Goal: Task Accomplishment & Management: Manage account settings

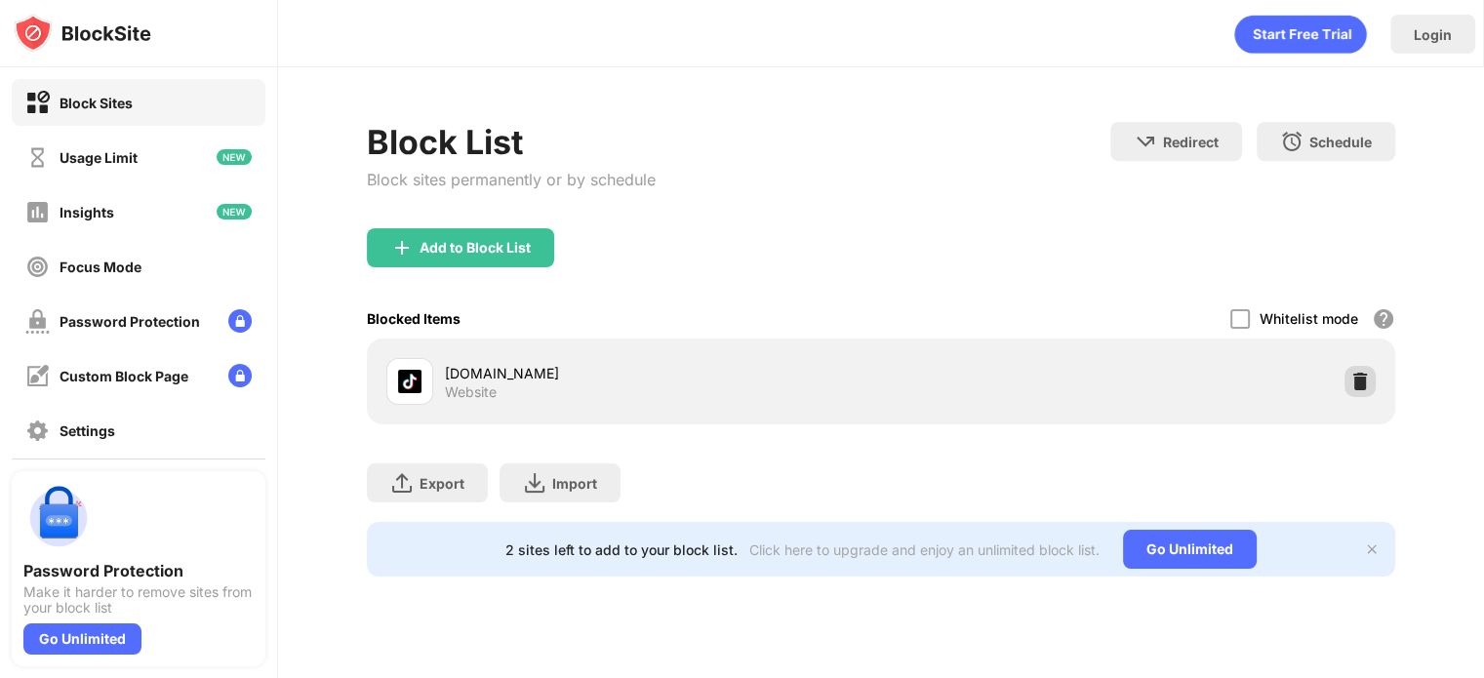
click at [1351, 385] on img at bounding box center [1361, 382] width 20 height 20
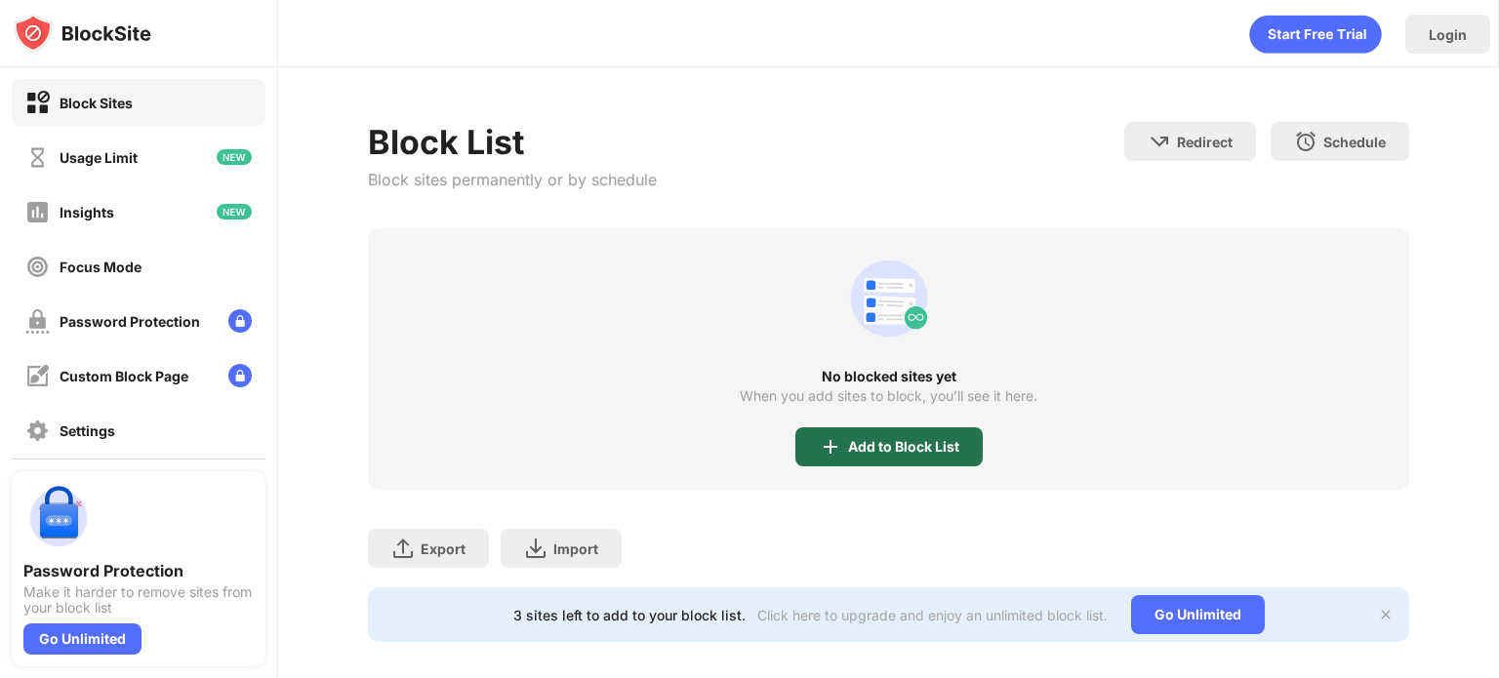
click at [945, 455] on div "Add to Block List" at bounding box center [888, 446] width 187 height 39
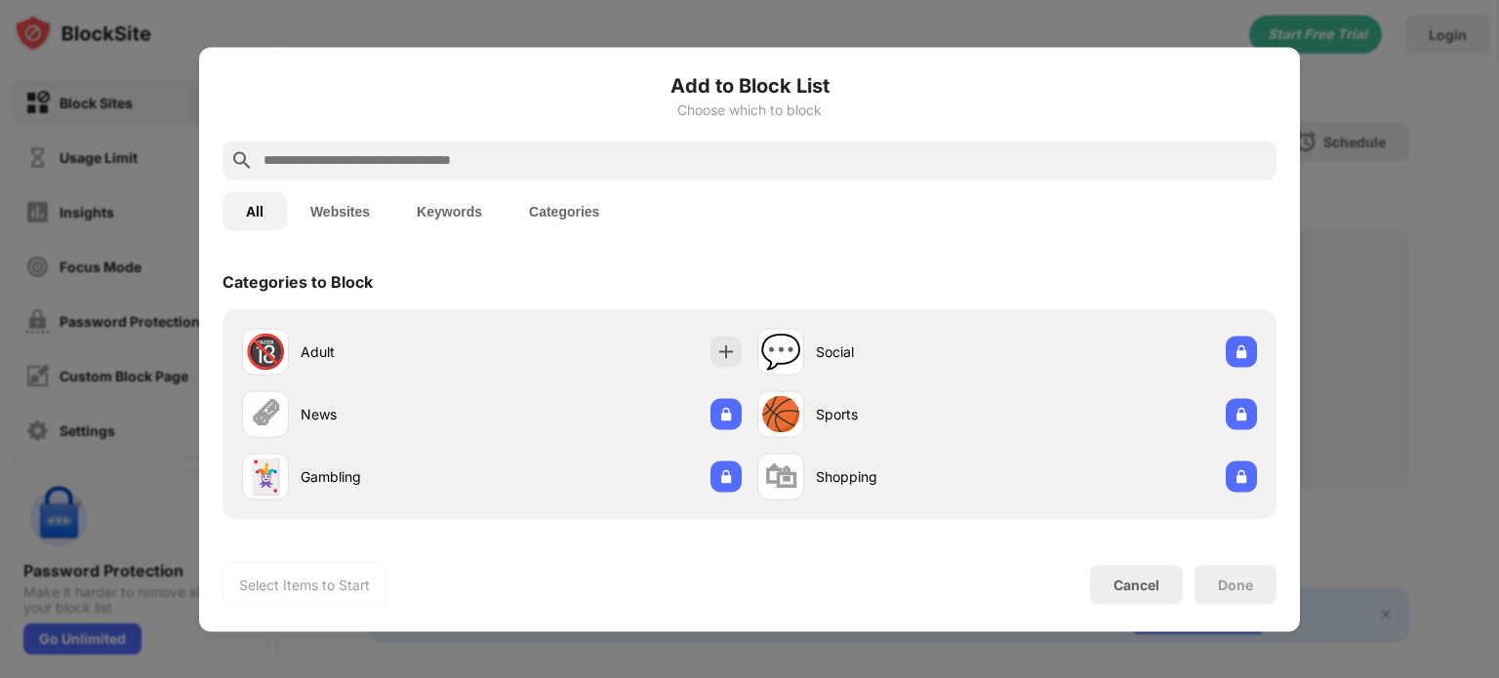
click at [1269, 423] on div "Categories to Block 🔞 Adult 💬 Social 🗞 News 🏀 Sports 🃏 Gambling 🛍 Shopping Webs…" at bounding box center [749, 396] width 1101 height 284
click at [1348, 362] on div at bounding box center [749, 339] width 1499 height 678
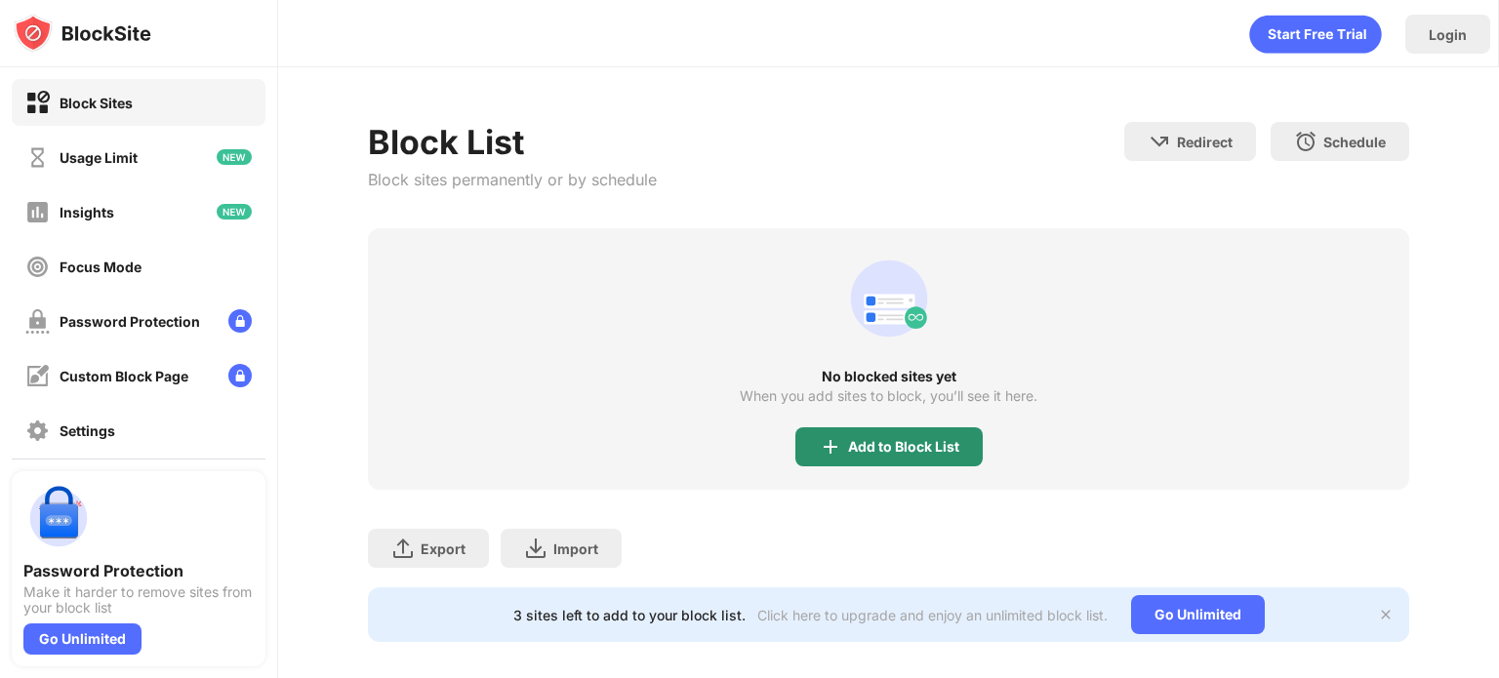
click at [930, 463] on div "Add to Block List" at bounding box center [888, 446] width 187 height 39
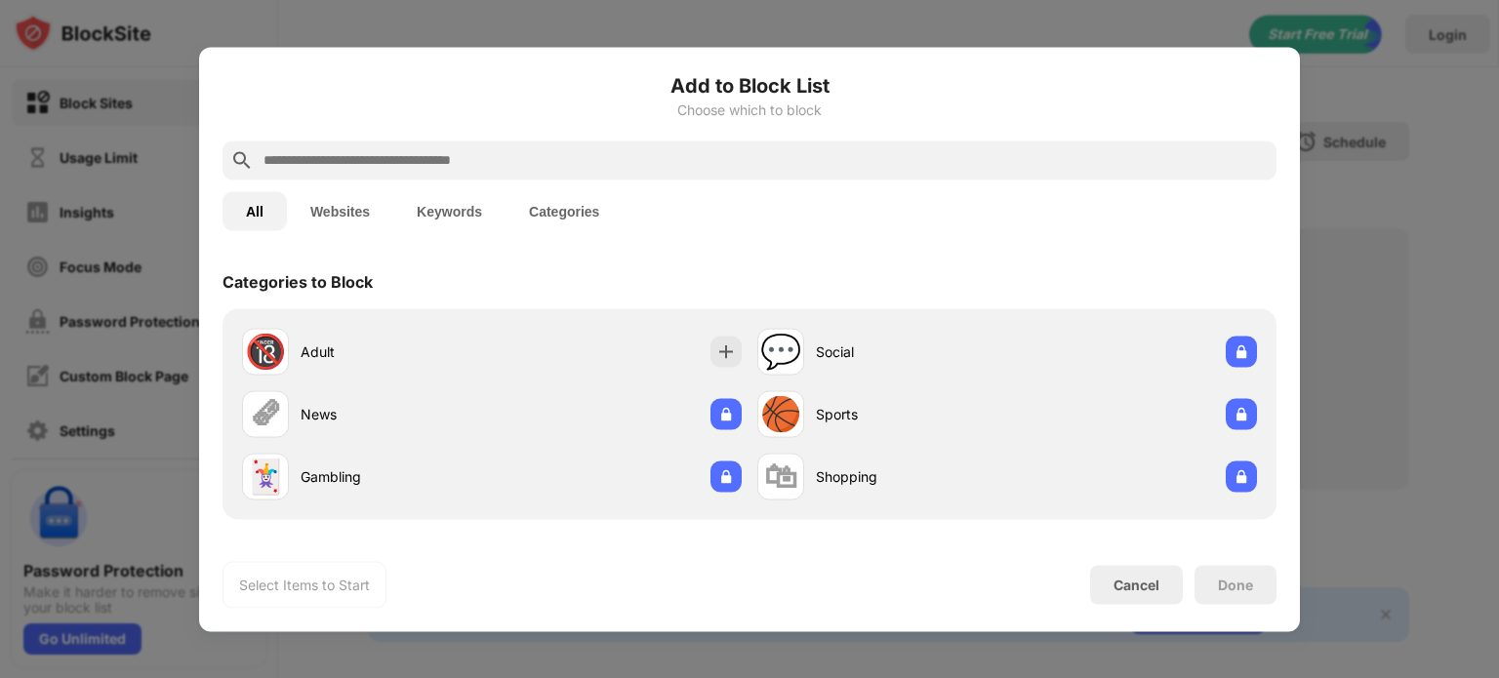
click at [987, 155] on input "text" at bounding box center [765, 159] width 1007 height 23
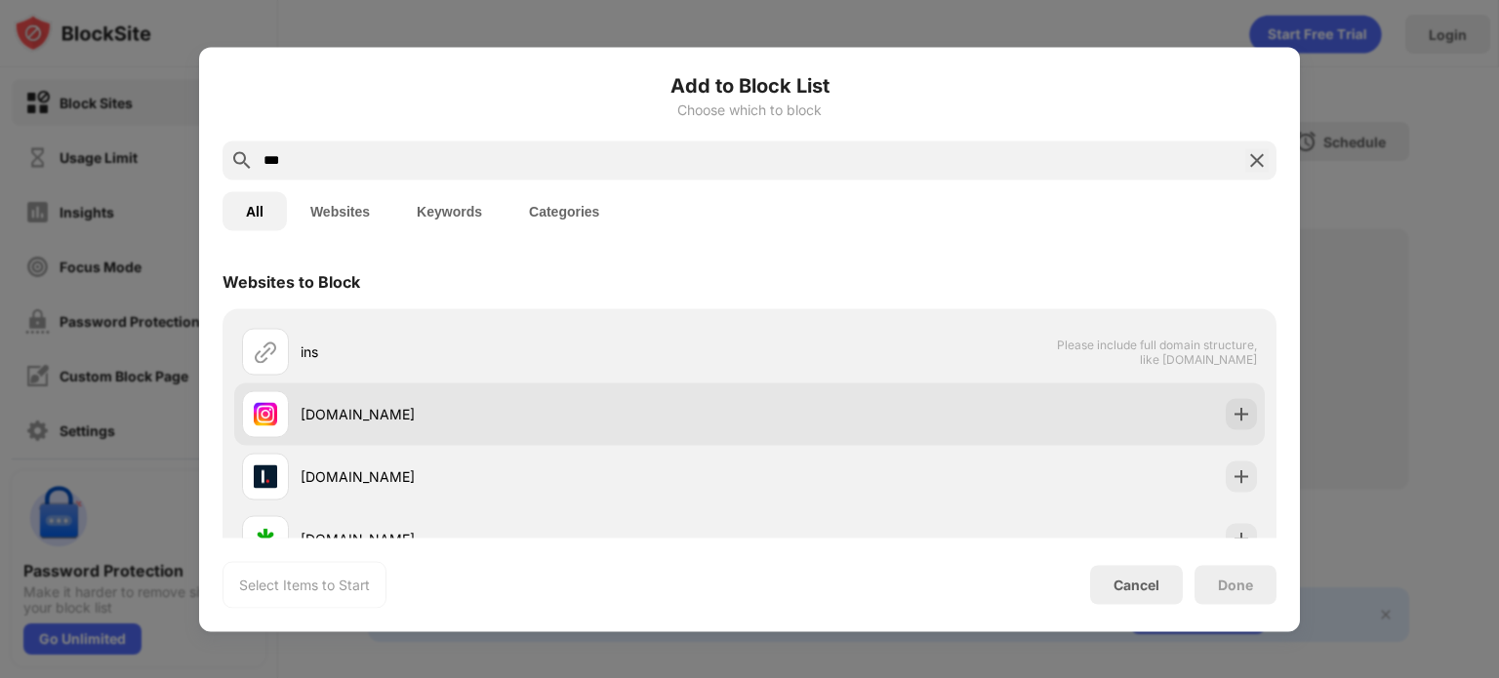
type input "***"
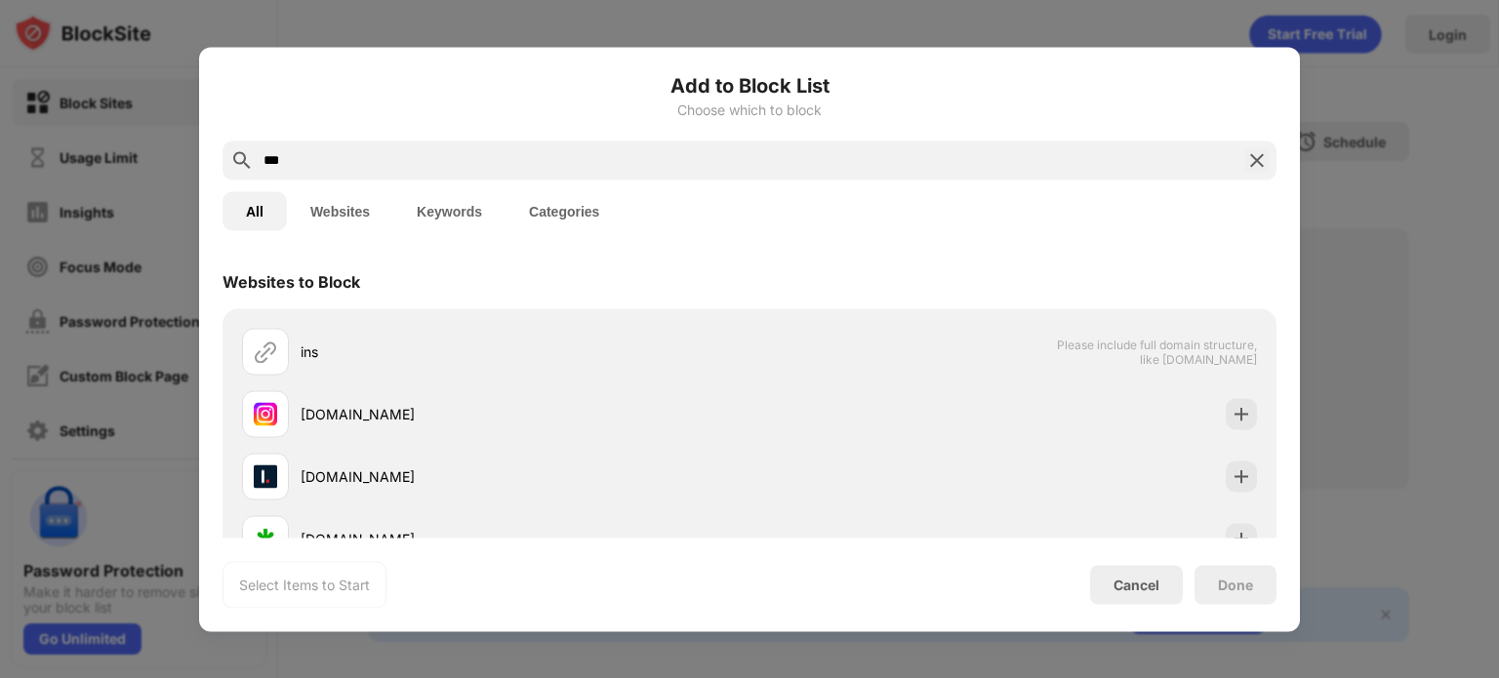
click at [1202, 405] on div "Websites to Block ins Please include full domain structure, like [DOMAIN_NAME] …" at bounding box center [749, 396] width 1101 height 284
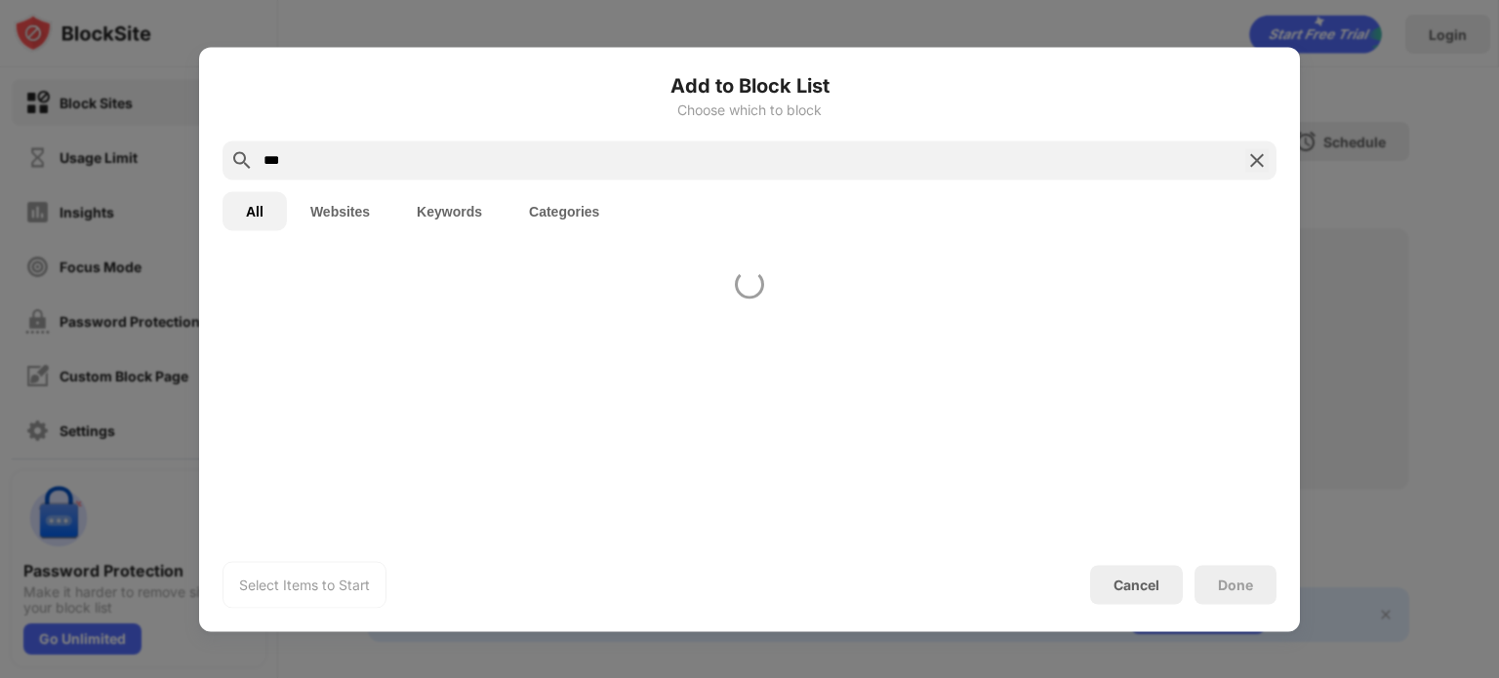
click at [1228, 419] on div at bounding box center [749, 396] width 1101 height 284
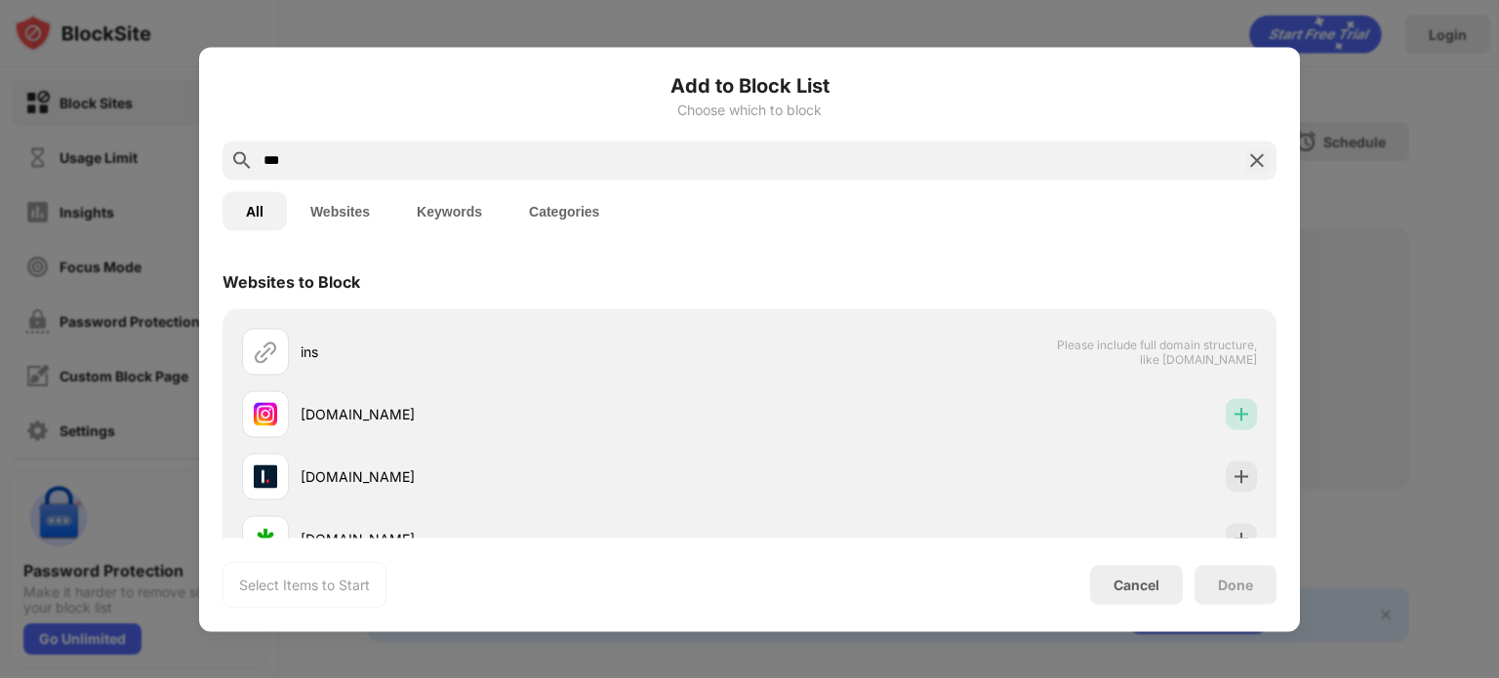
click at [1231, 419] on img at bounding box center [1241, 414] width 20 height 20
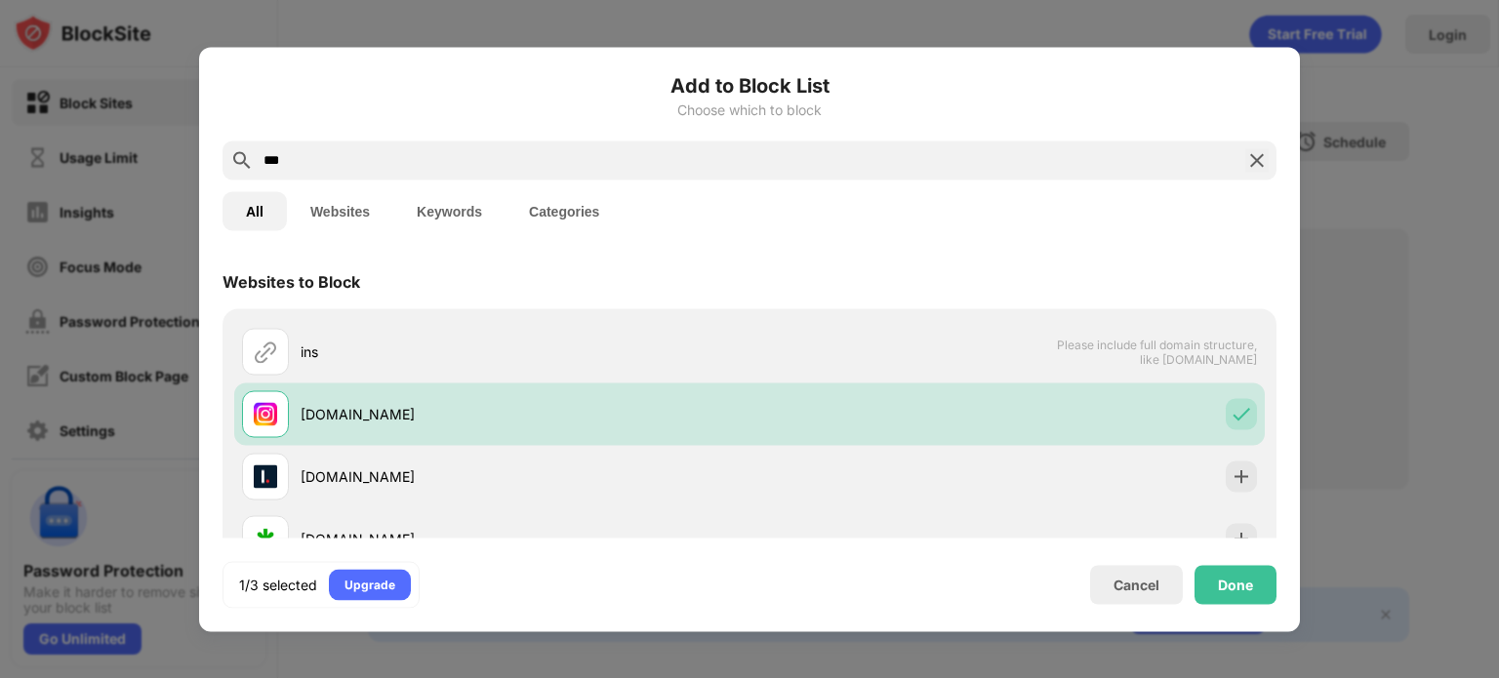
click at [1261, 166] on img at bounding box center [1256, 159] width 23 height 23
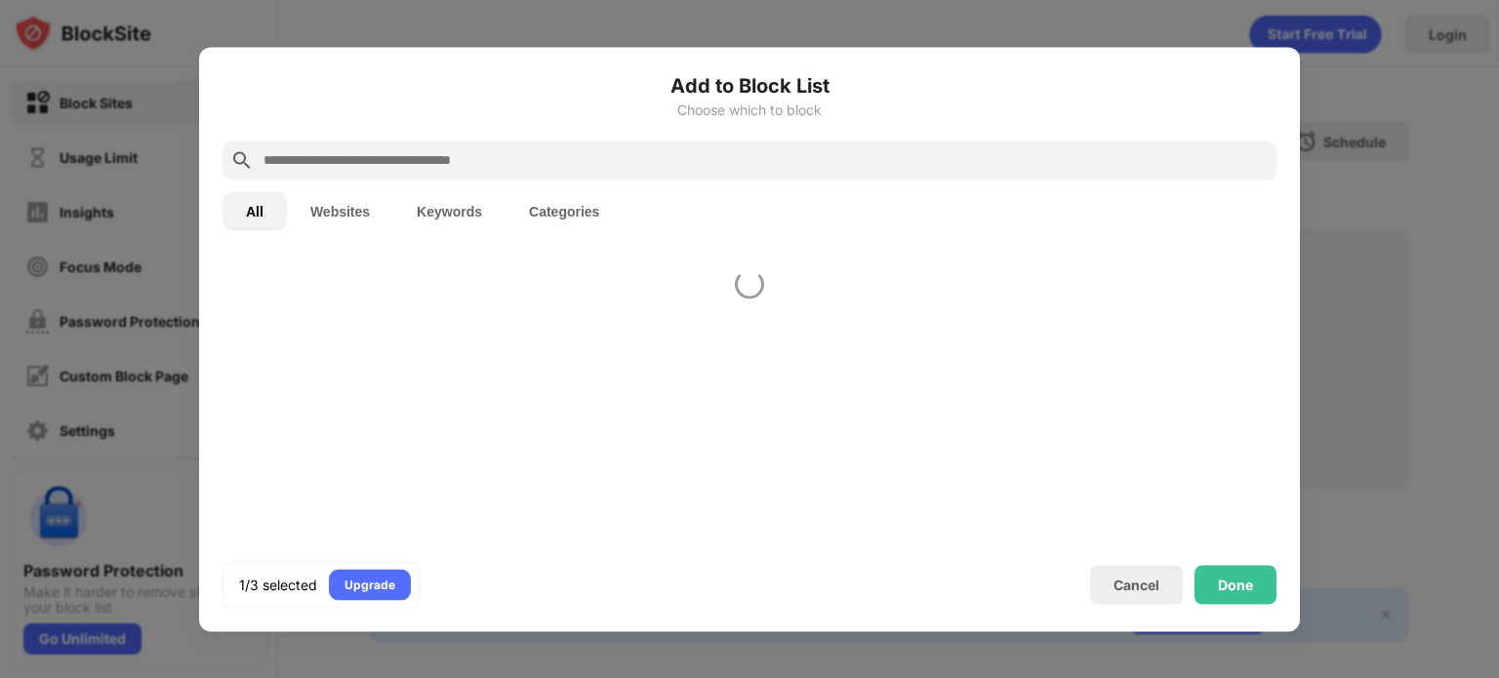
click at [1213, 155] on input "text" at bounding box center [765, 159] width 1007 height 23
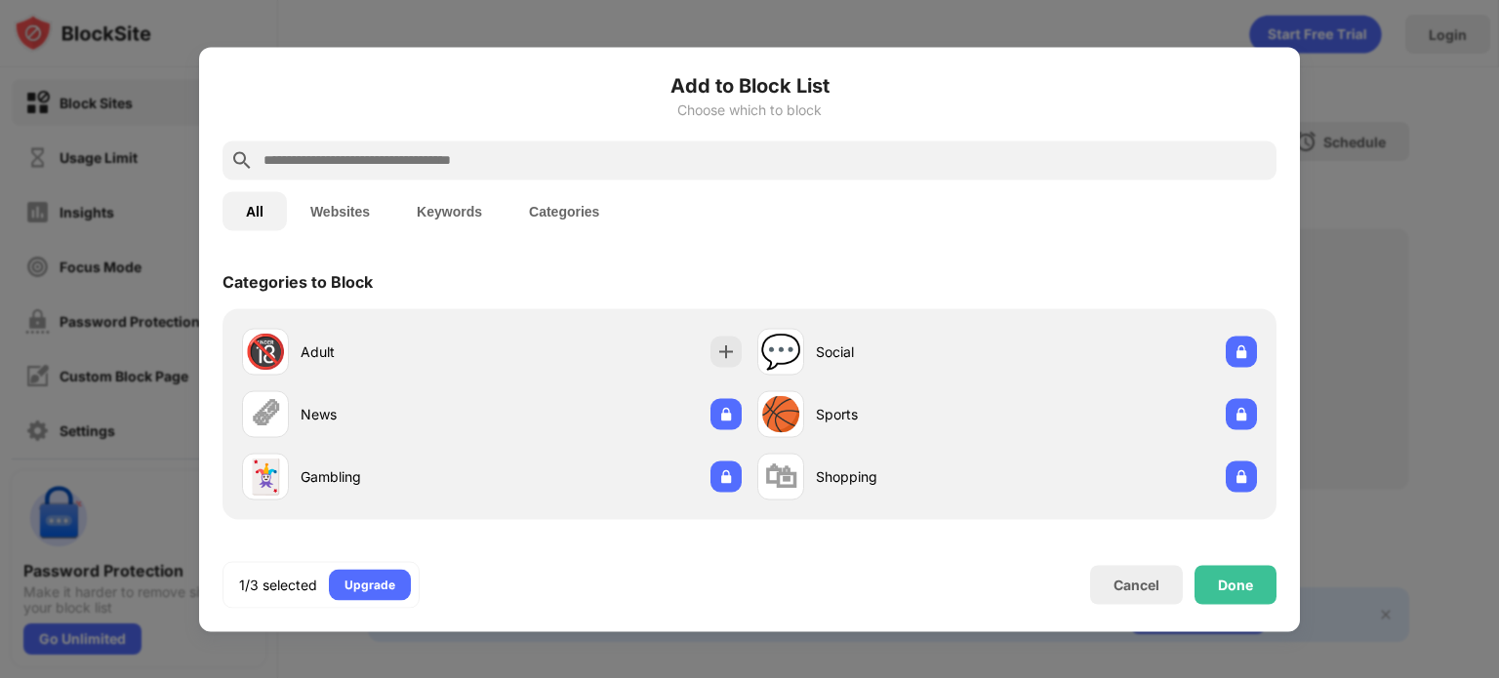
type input "*"
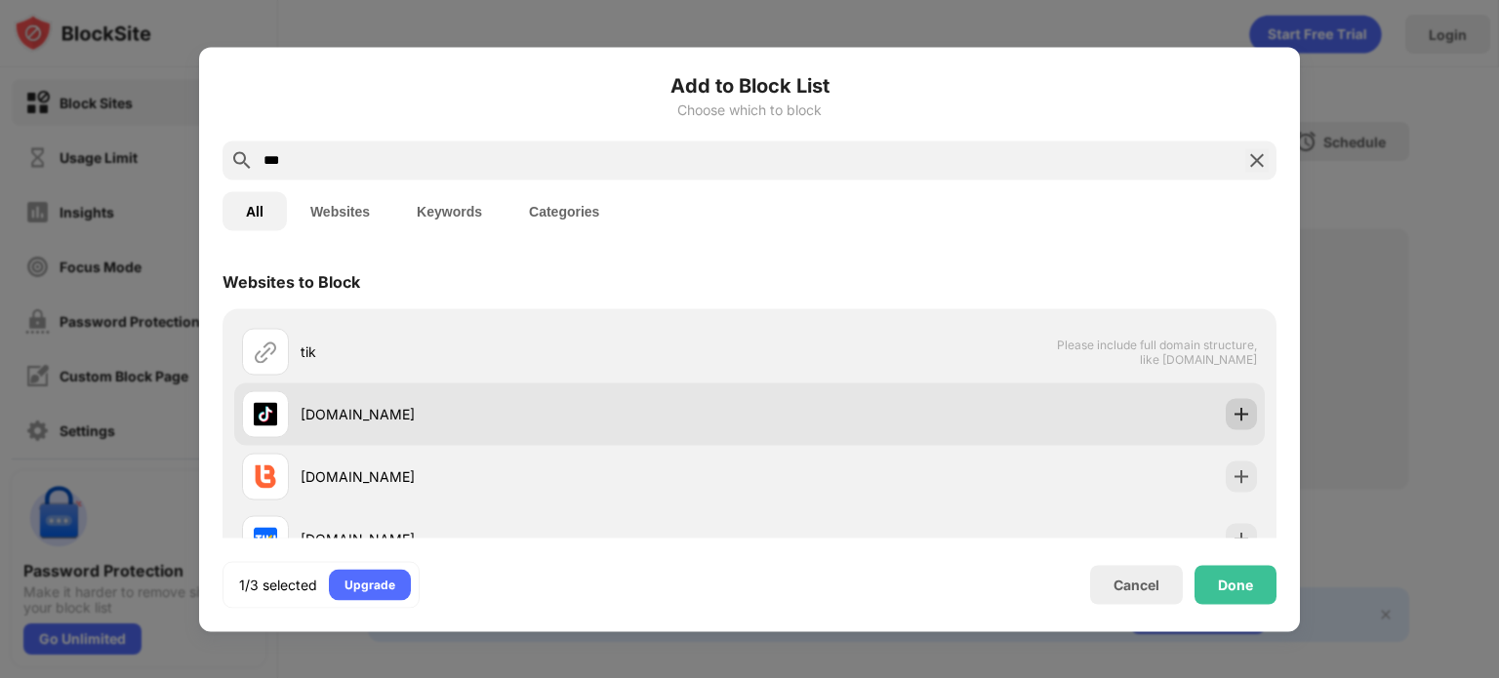
type input "***"
click at [1234, 419] on div "Websites to Block tik Please include full domain structure, like [DOMAIN_NAME] …" at bounding box center [749, 396] width 1101 height 284
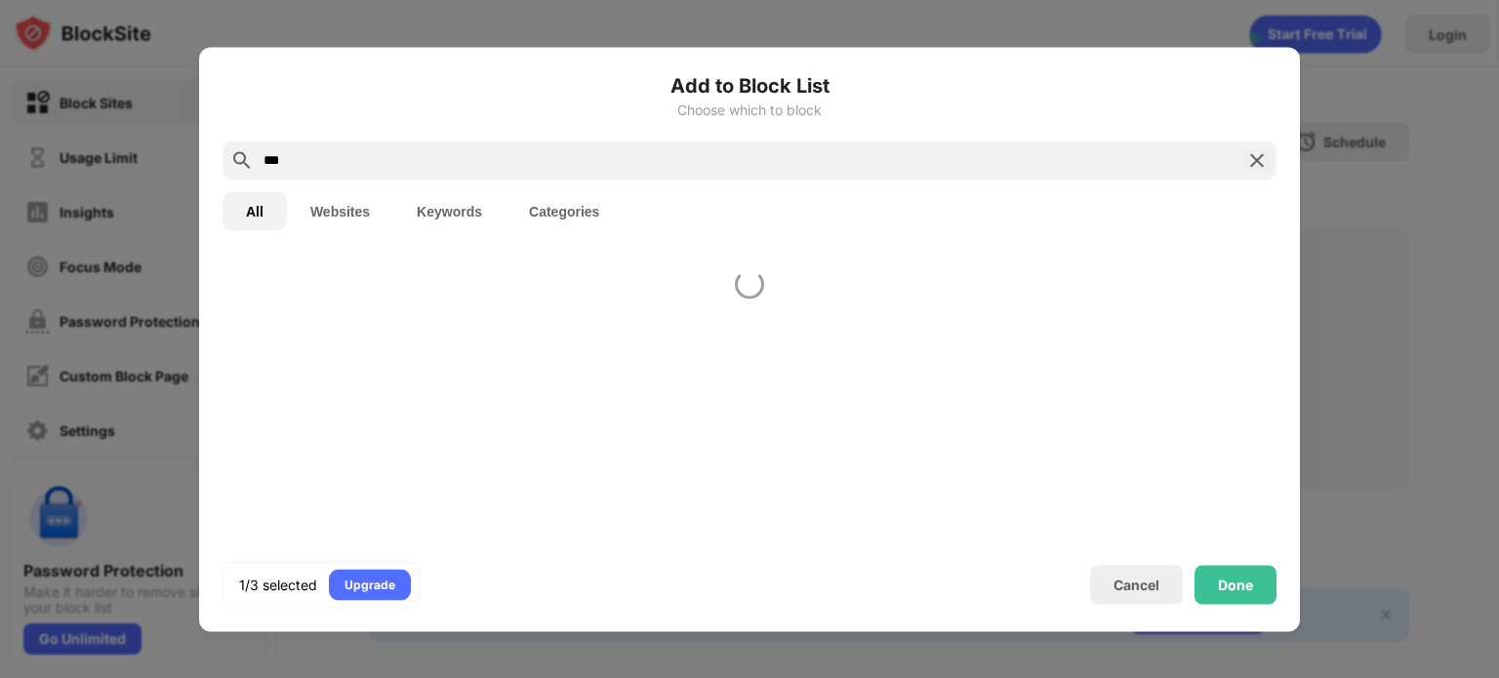
click at [1232, 416] on div at bounding box center [749, 396] width 1101 height 284
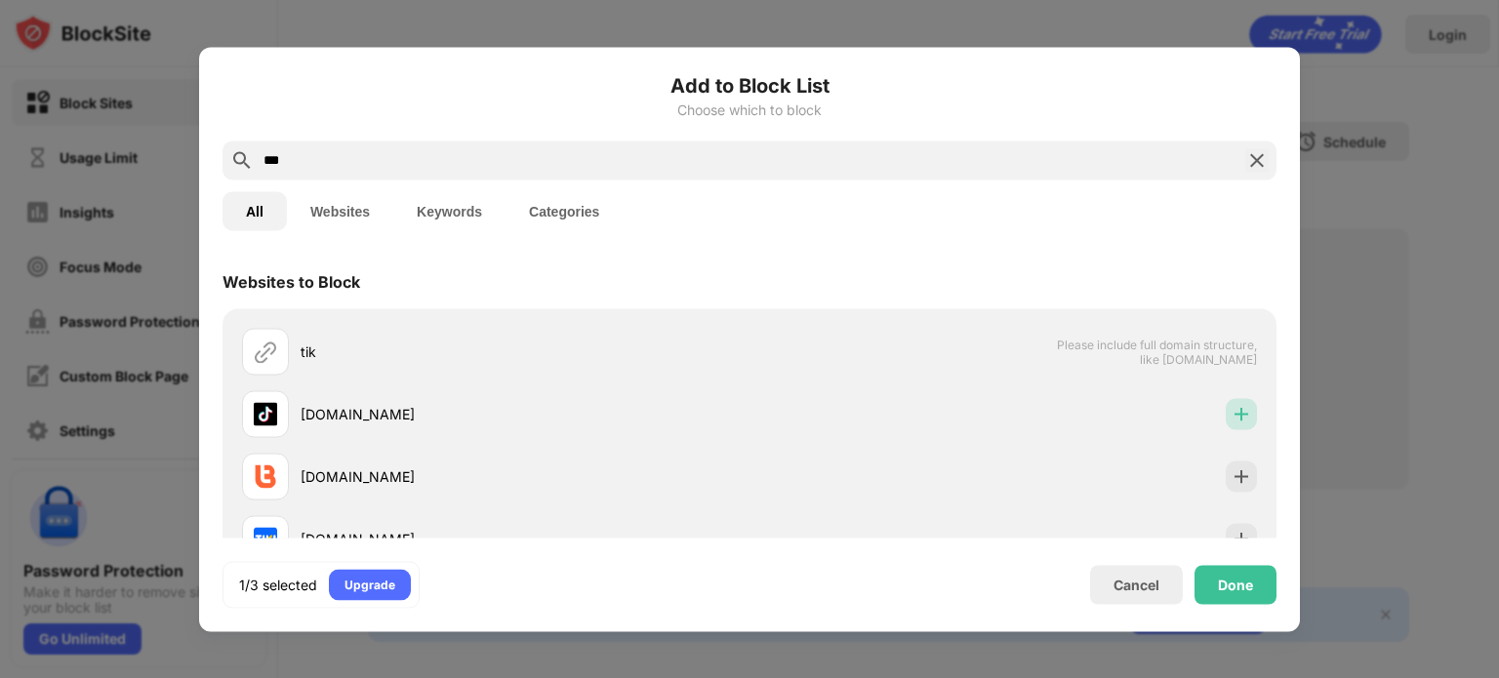
click at [1232, 416] on img at bounding box center [1241, 414] width 20 height 20
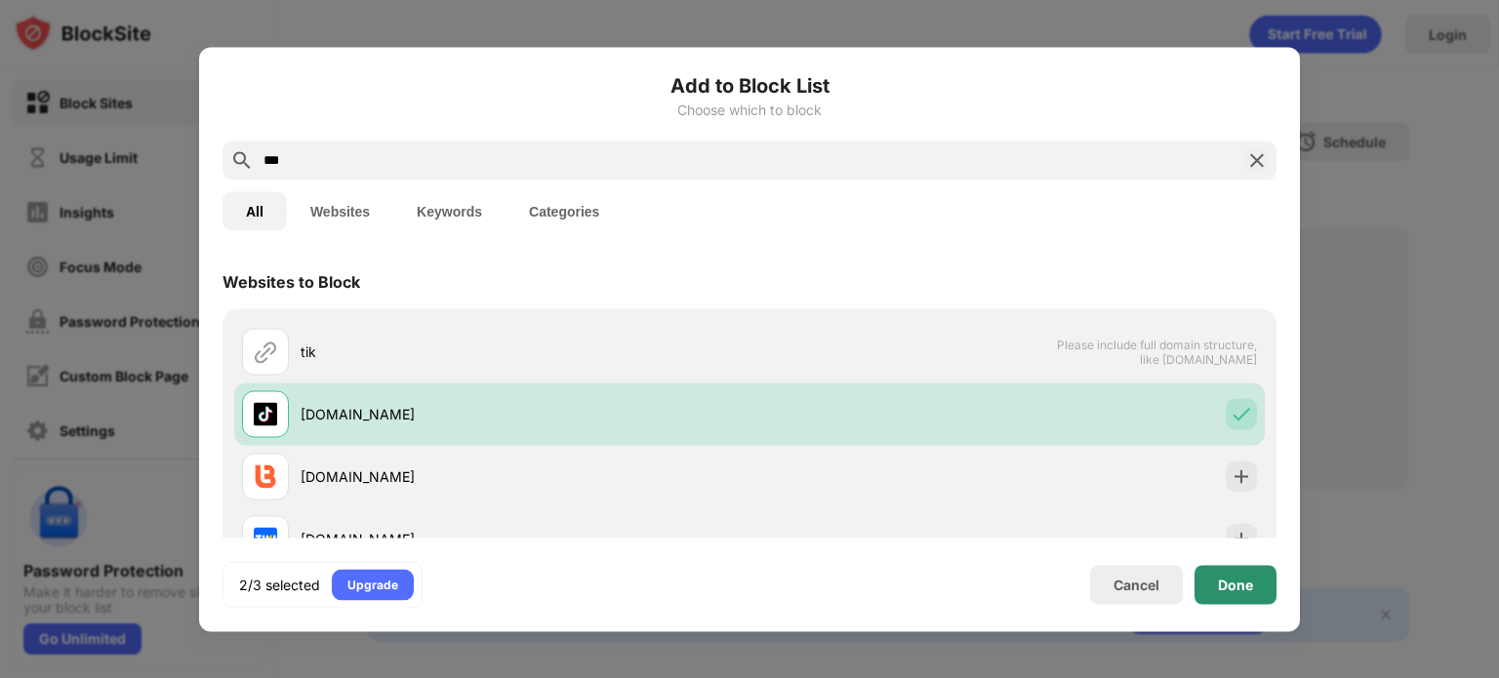
click at [1229, 580] on div "Done" at bounding box center [1235, 585] width 35 height 16
